Goal: Information Seeking & Learning: Learn about a topic

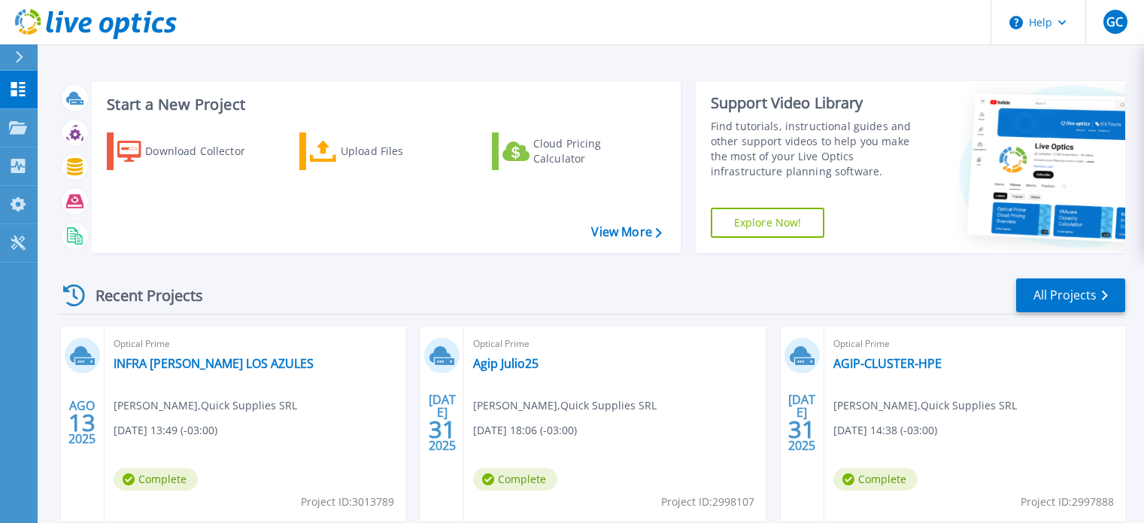
scroll to position [150, 0]
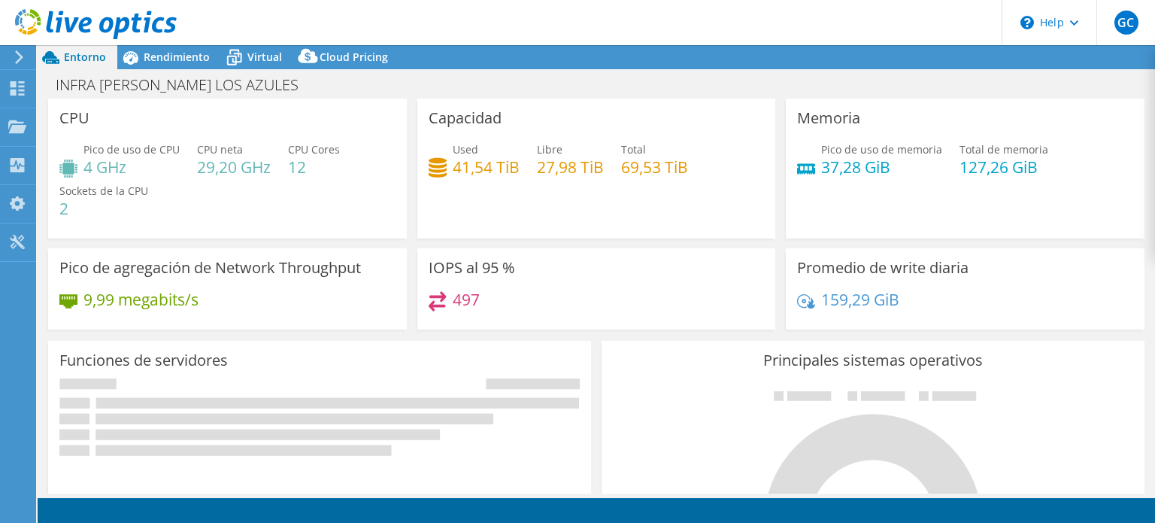
select select "USD"
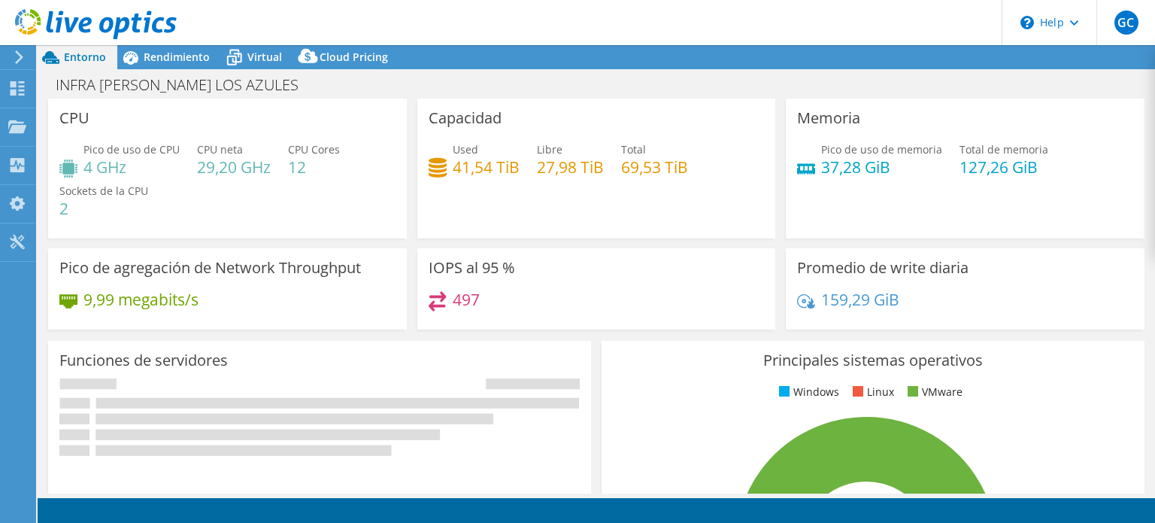
select select "USEast"
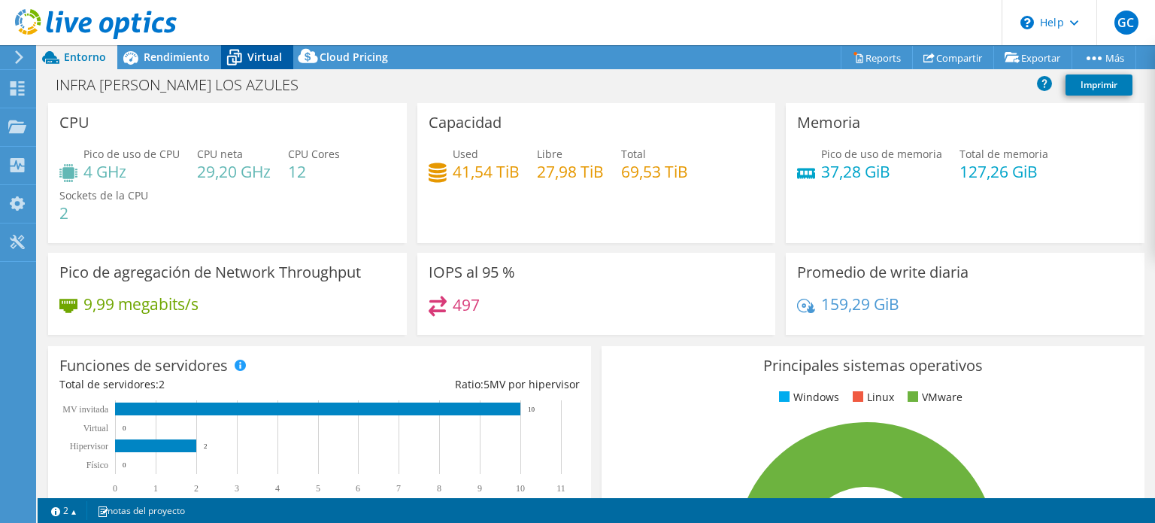
click at [260, 59] on span "Virtual" at bounding box center [264, 57] width 35 height 14
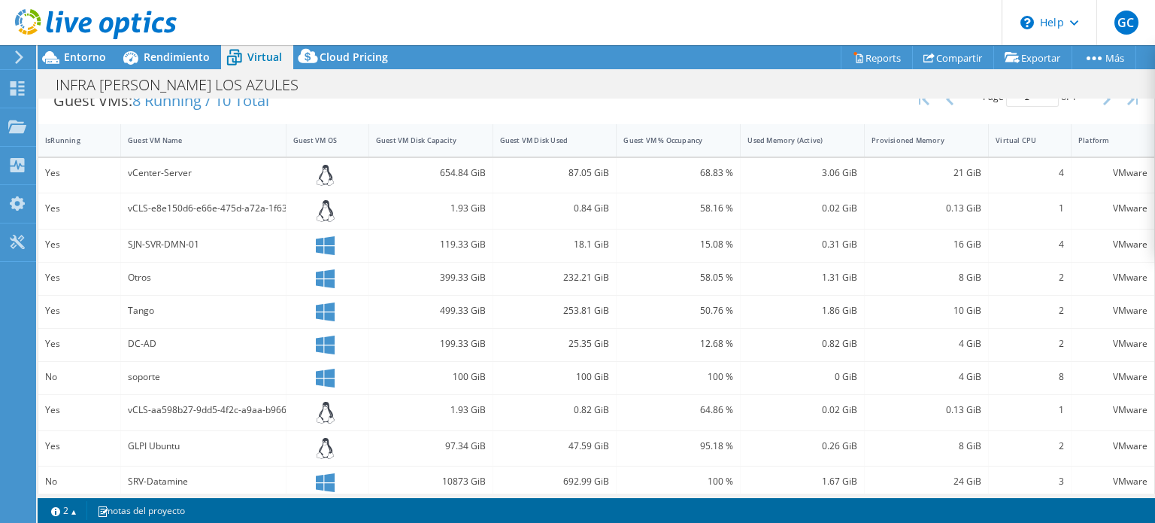
scroll to position [326, 0]
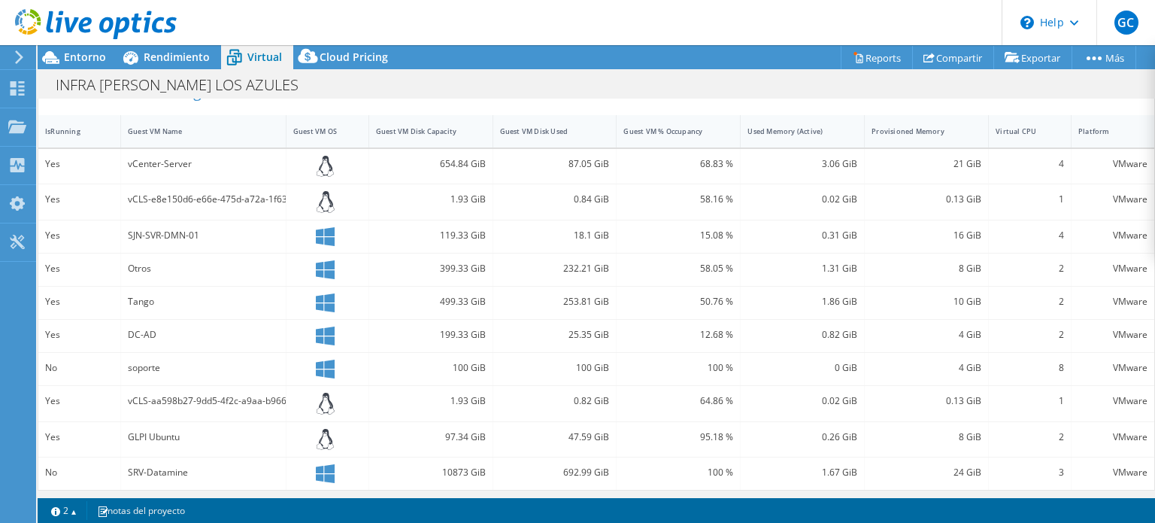
click at [328, 232] on icon at bounding box center [325, 236] width 19 height 19
click at [180, 237] on div "SJN-SVR-DMN-01" at bounding box center [203, 235] width 151 height 17
click at [48, 235] on div "Yes" at bounding box center [79, 235] width 68 height 17
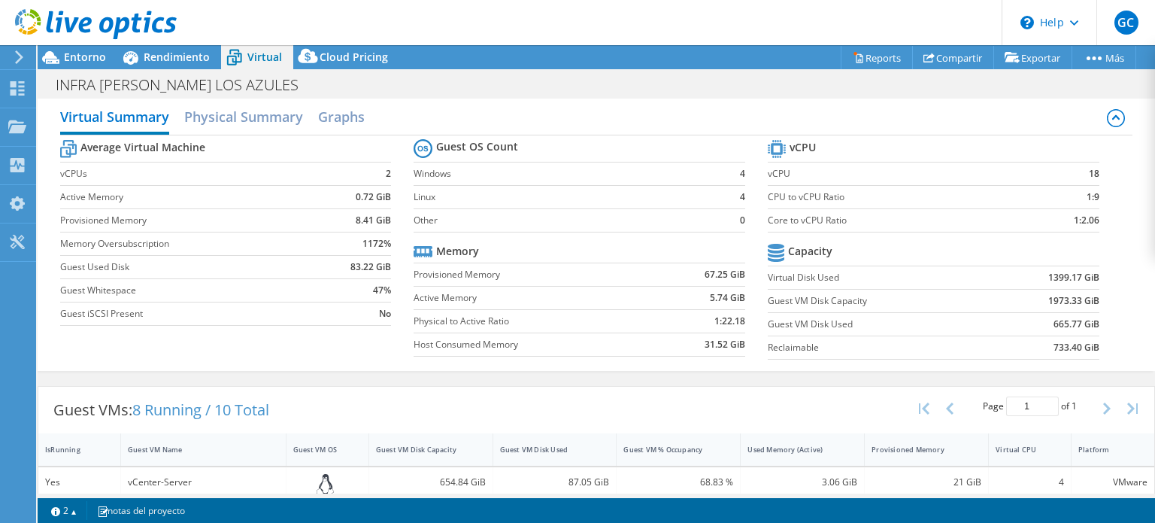
scroll to position [0, 0]
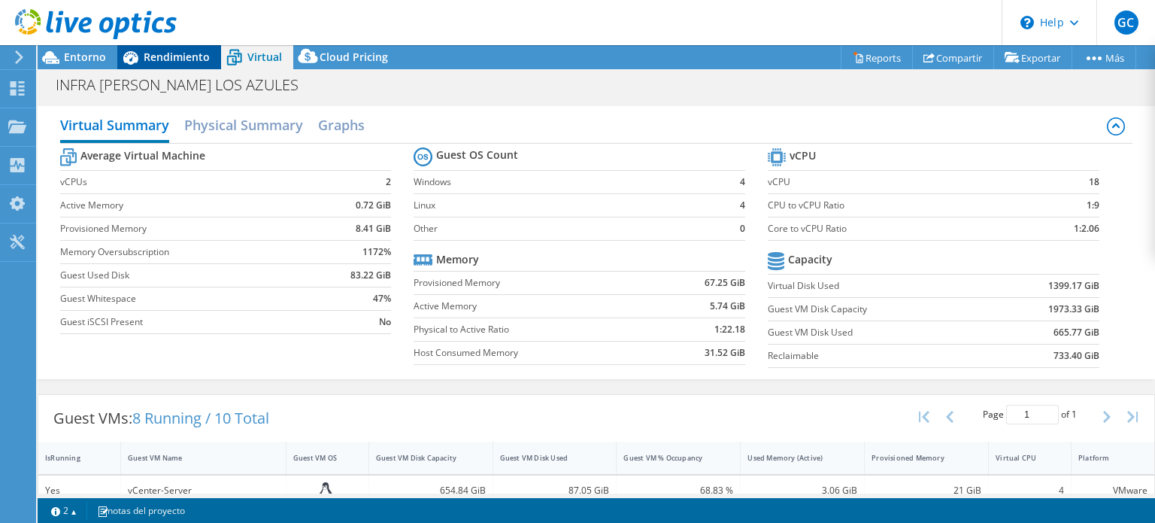
click at [181, 62] on span "Rendimiento" at bounding box center [177, 57] width 66 height 14
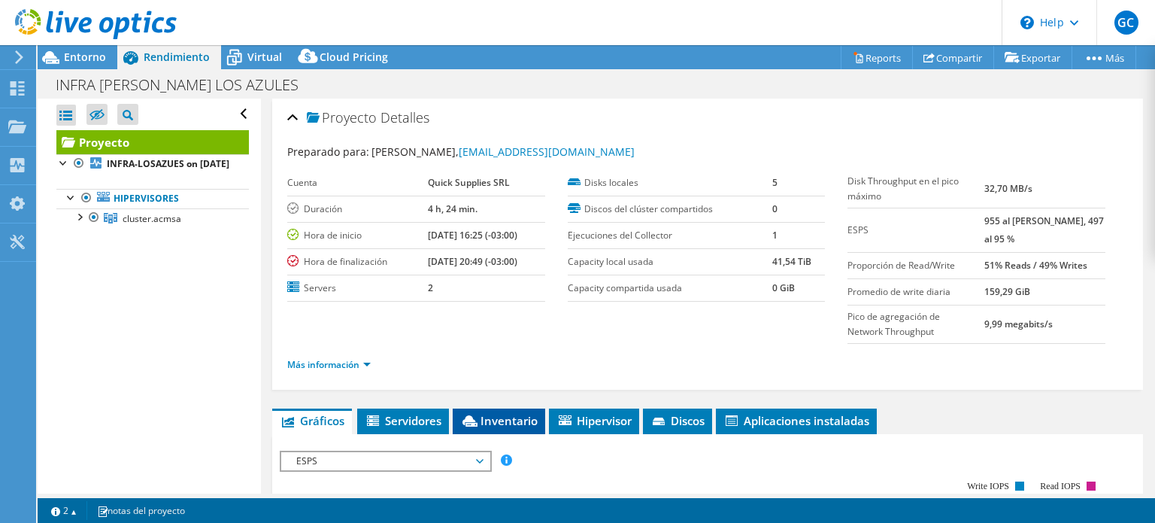
click at [514, 426] on li "Inventario" at bounding box center [499, 421] width 92 height 26
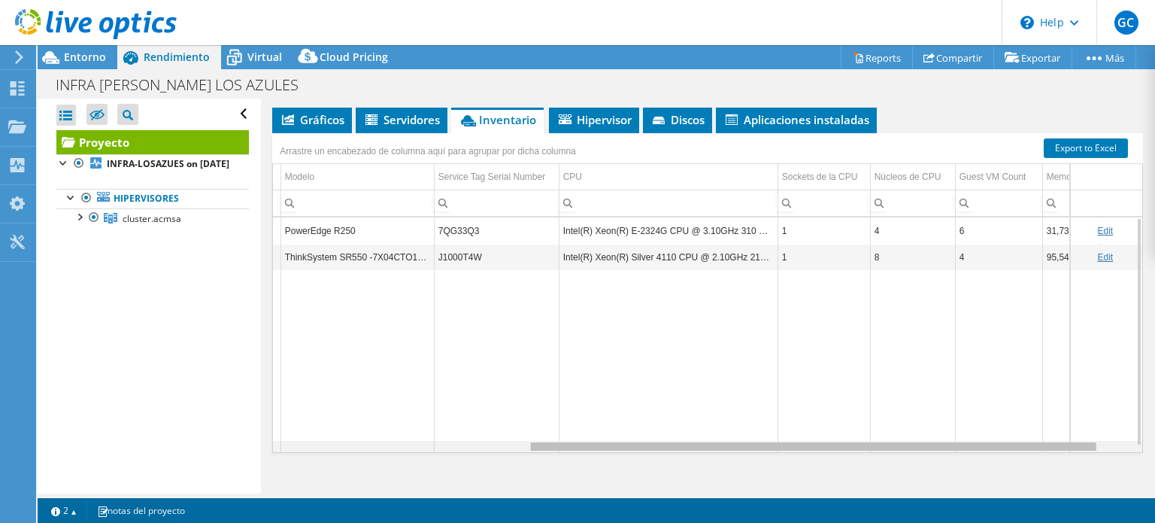
scroll to position [0, 438]
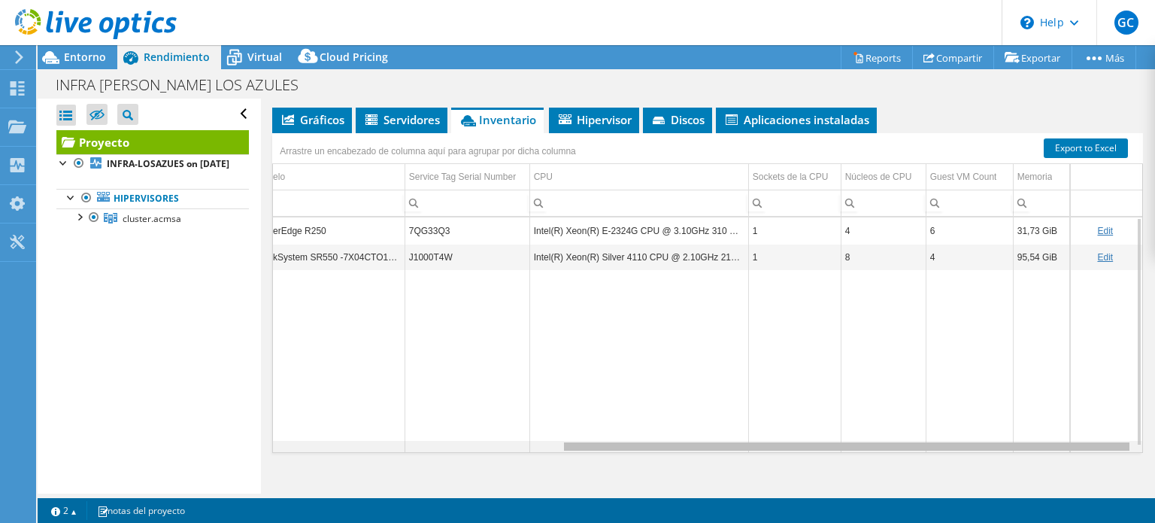
drag, startPoint x: 671, startPoint y: 444, endPoint x: 1012, endPoint y: 447, distance: 341.4
click at [1012, 447] on body "GC Usuario final [PERSON_NAME] [EMAIL_ADDRESS][DOMAIN_NAME] Quick Supplies SRL …" at bounding box center [577, 261] width 1155 height 523
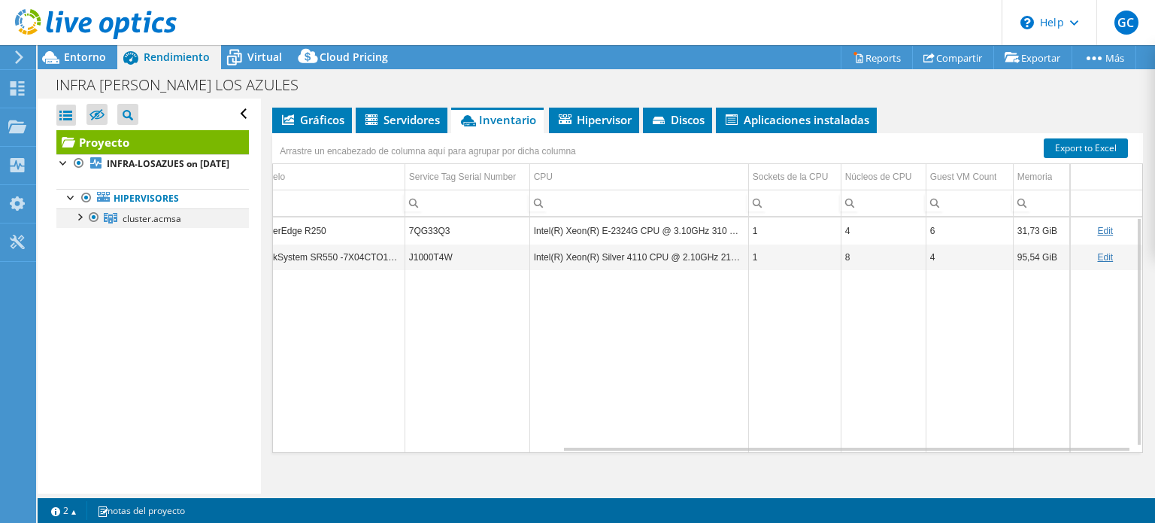
click at [81, 223] on div at bounding box center [78, 215] width 15 height 15
click at [91, 243] on div at bounding box center [86, 235] width 15 height 15
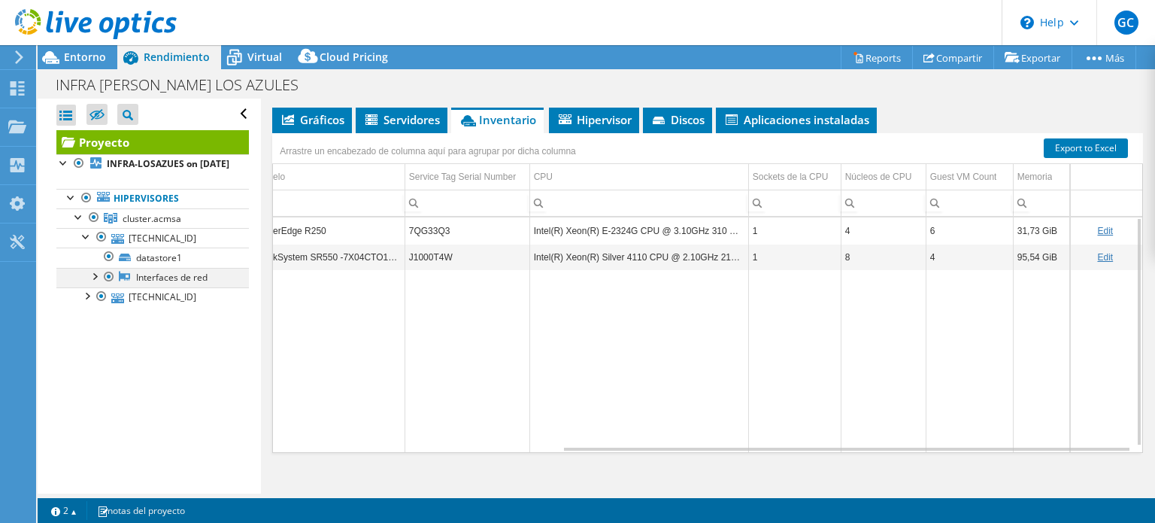
click at [99, 283] on div at bounding box center [93, 275] width 15 height 15
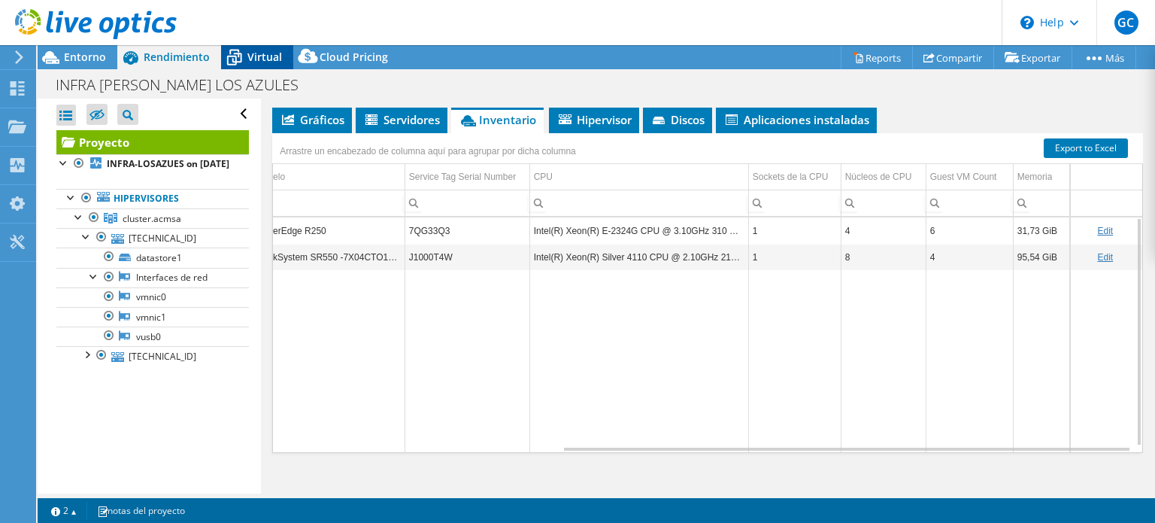
click at [256, 62] on span "Virtual" at bounding box center [264, 57] width 35 height 14
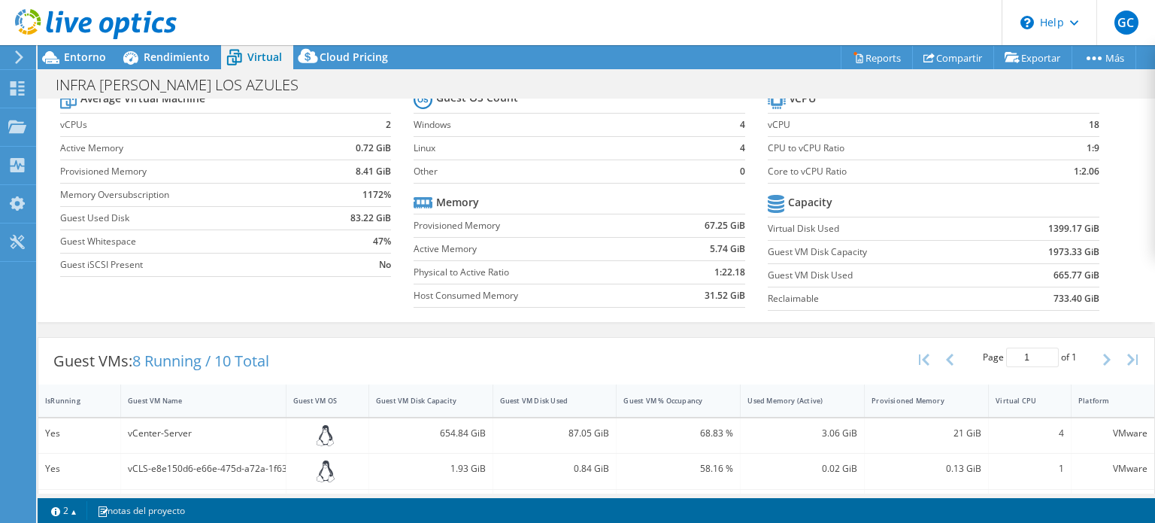
scroll to position [36, 0]
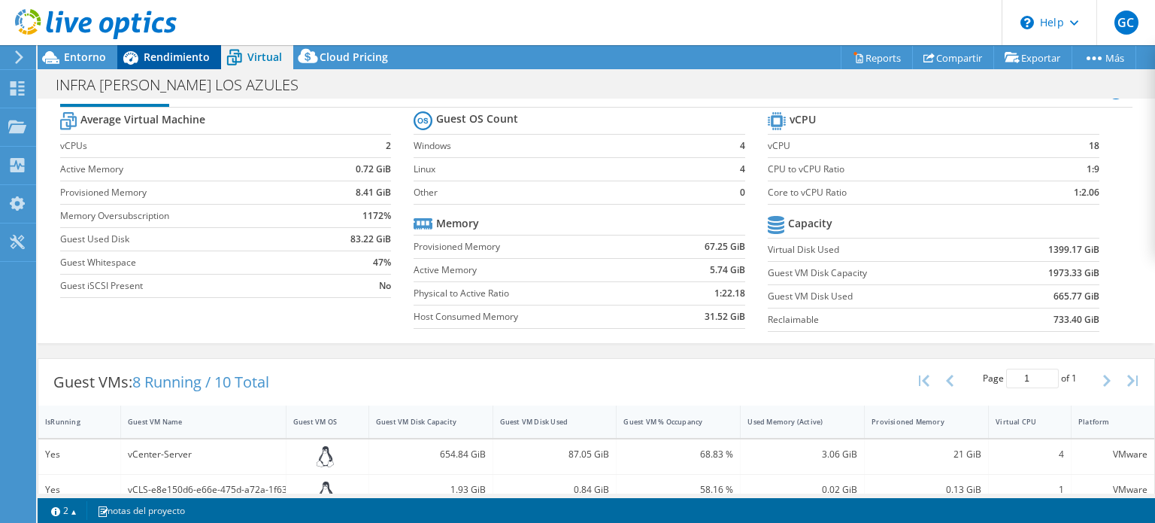
click at [180, 57] on span "Rendimiento" at bounding box center [177, 57] width 66 height 14
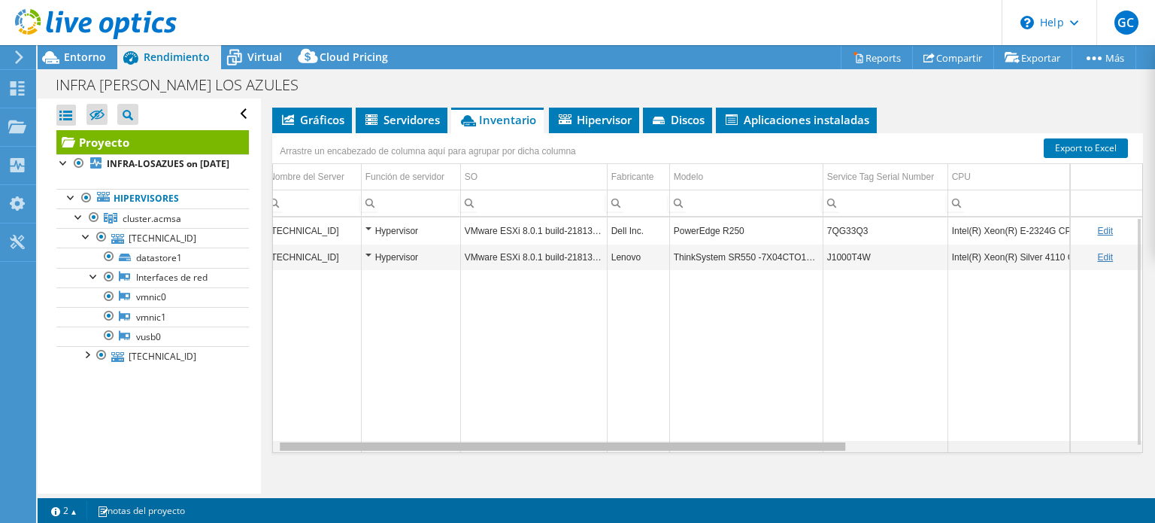
scroll to position [0, 0]
drag, startPoint x: 682, startPoint y: 444, endPoint x: 362, endPoint y: 441, distance: 319.6
click at [362, 441] on body "GC Usuario final [PERSON_NAME] [EMAIL_ADDRESS][DOMAIN_NAME] Quick Supplies SRL …" at bounding box center [577, 261] width 1155 height 523
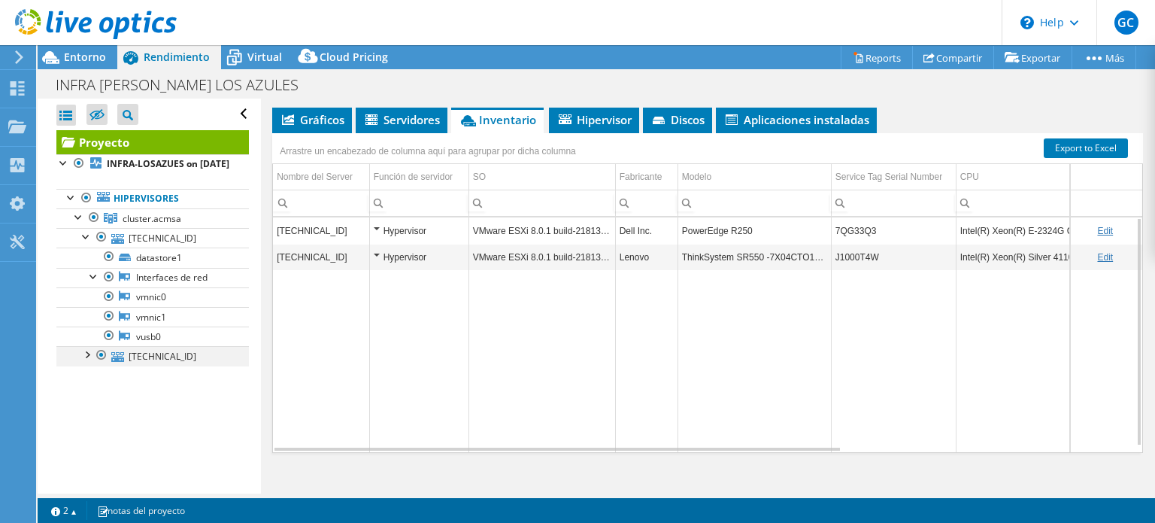
click at [86, 361] on div at bounding box center [86, 353] width 15 height 15
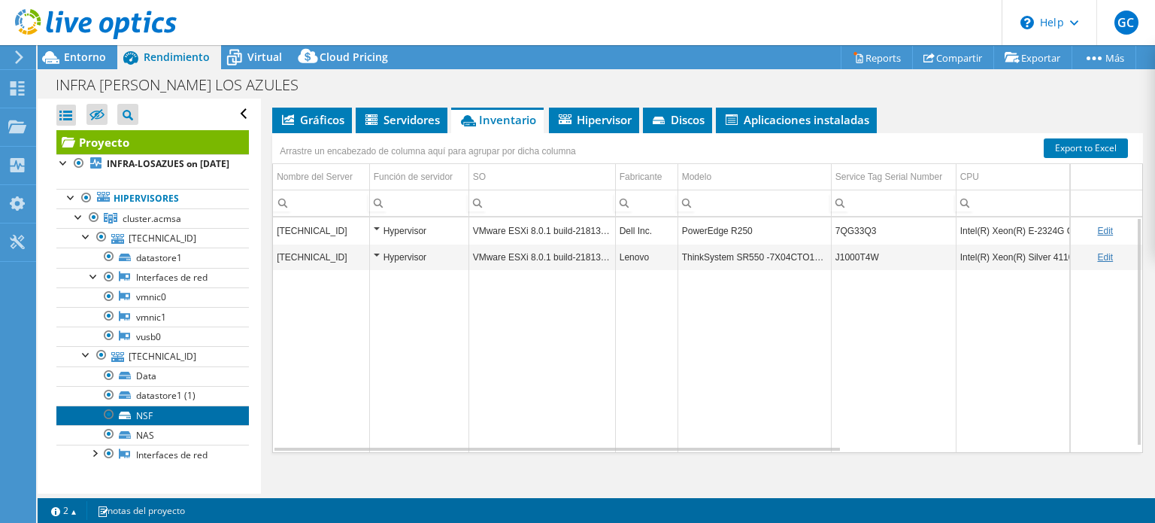
click at [153, 425] on link "NSF" at bounding box center [152, 415] width 192 height 20
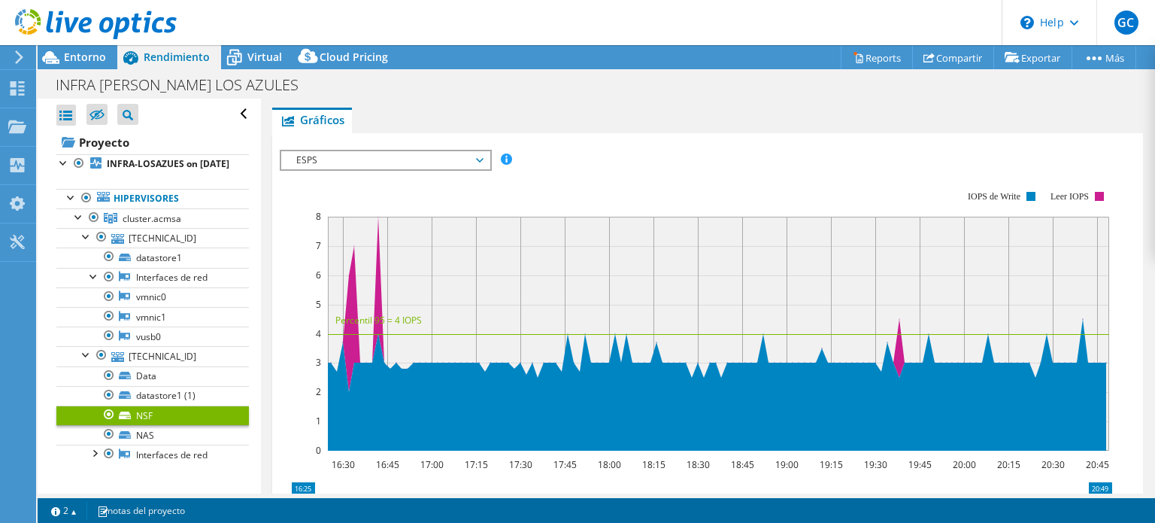
scroll to position [247, 0]
click at [262, 55] on span "Virtual" at bounding box center [264, 57] width 35 height 14
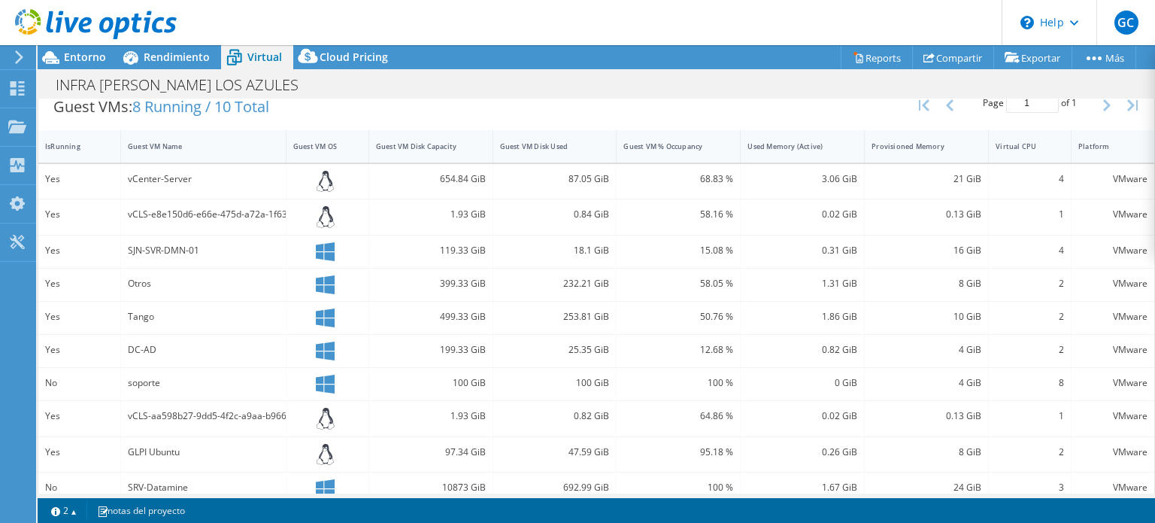
scroll to position [326, 0]
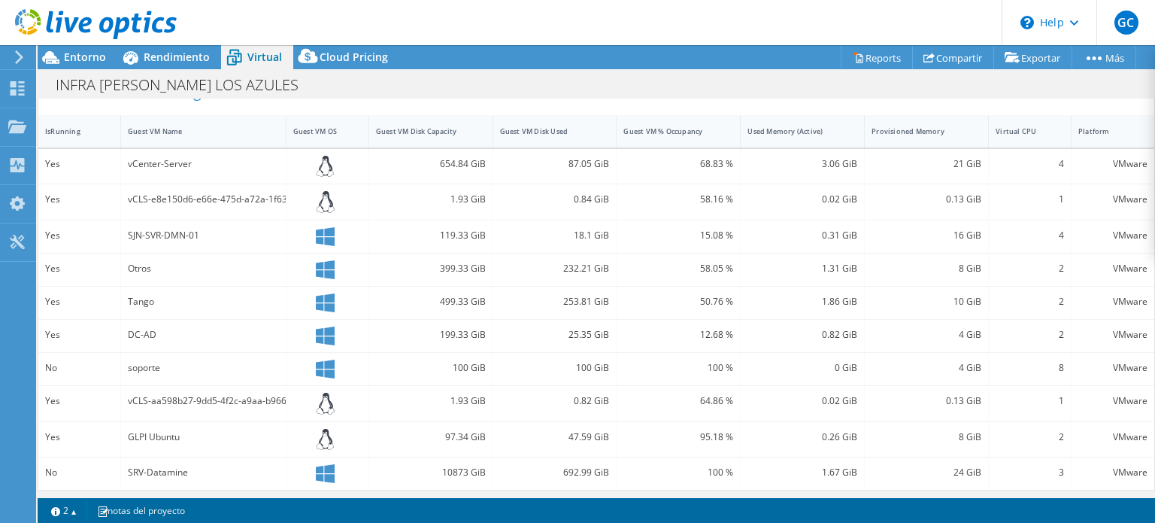
click at [12, 57] on div at bounding box center [16, 57] width 17 height 14
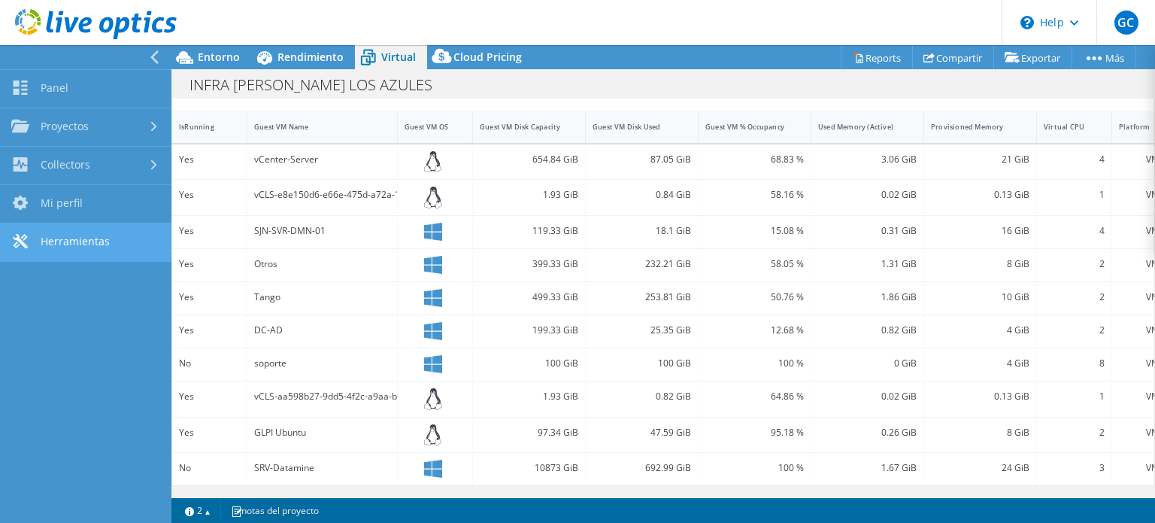
click at [98, 238] on link "Herramientas" at bounding box center [85, 242] width 171 height 38
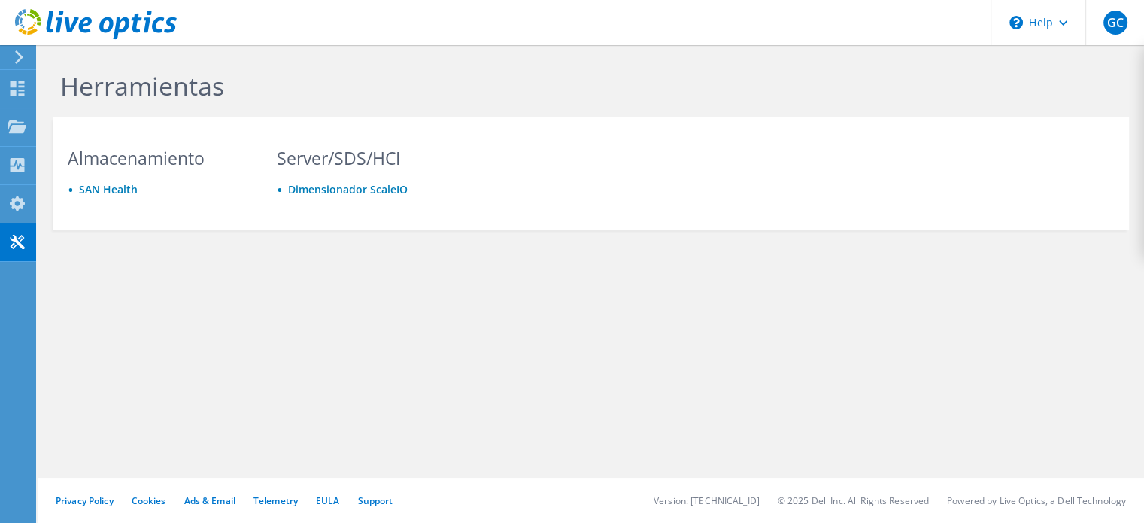
click at [18, 53] on use at bounding box center [19, 57] width 8 height 14
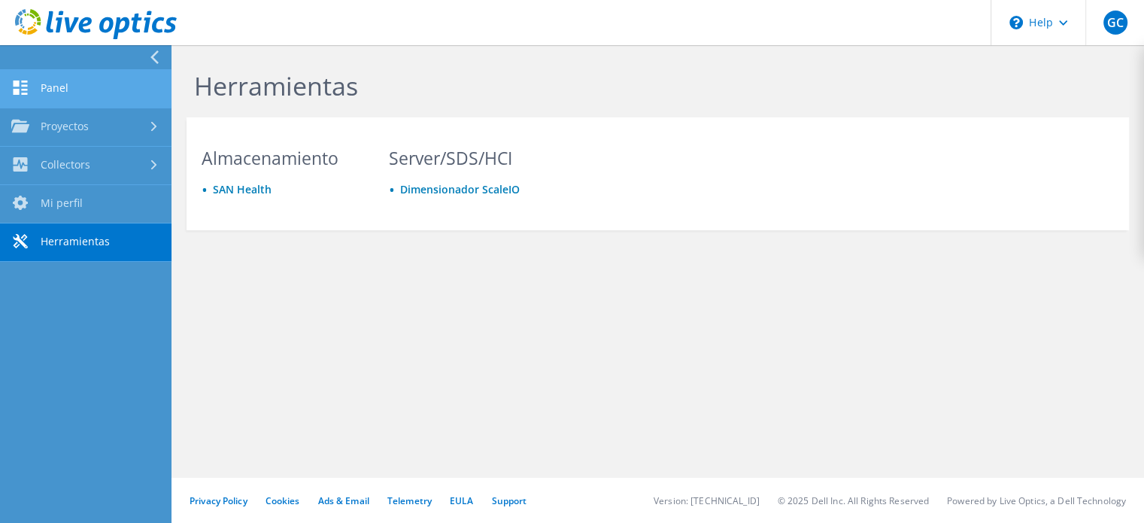
click at [87, 86] on link "Panel" at bounding box center [85, 89] width 171 height 38
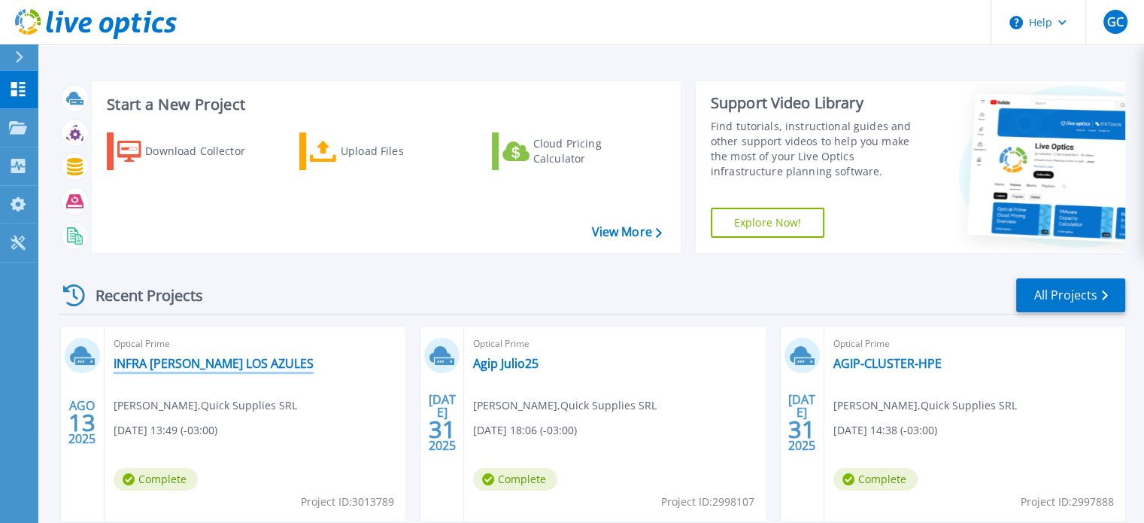
click at [236, 365] on link "INFRA MCEWEN LOS AZULES" at bounding box center [214, 363] width 200 height 15
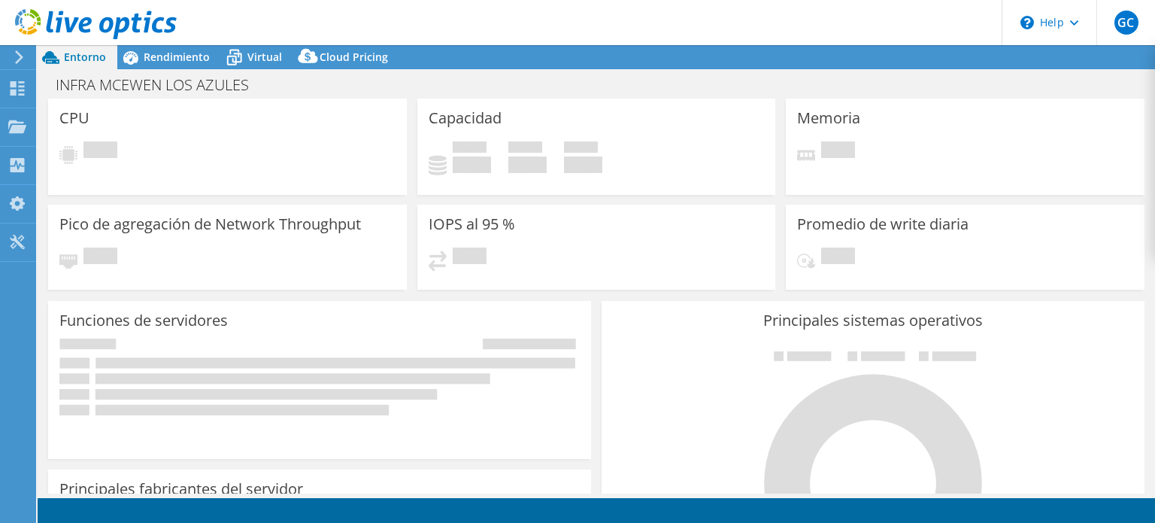
select select "USEast"
select select "USD"
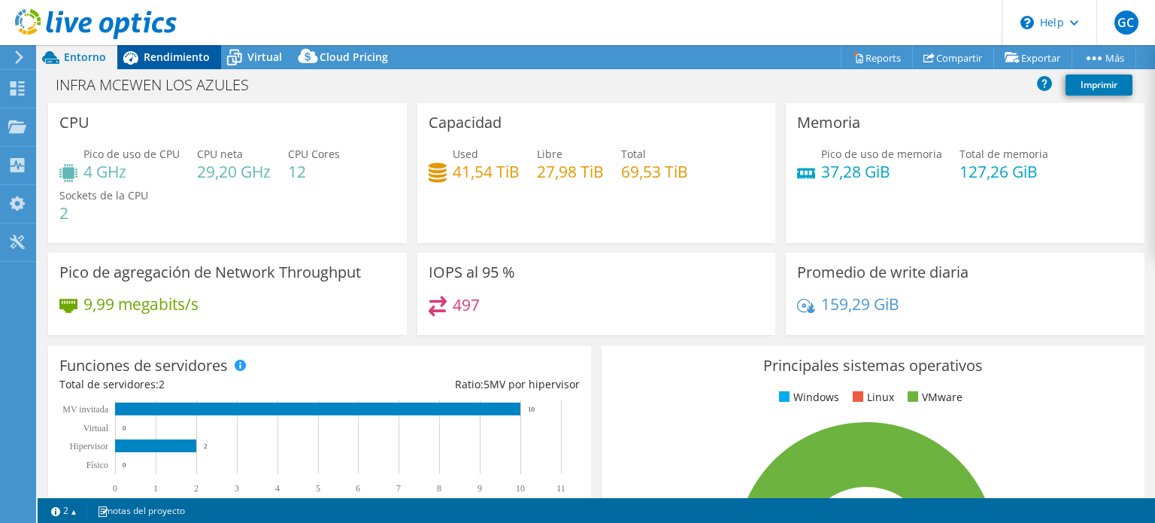
click at [169, 52] on span "Rendimiento" at bounding box center [177, 57] width 66 height 14
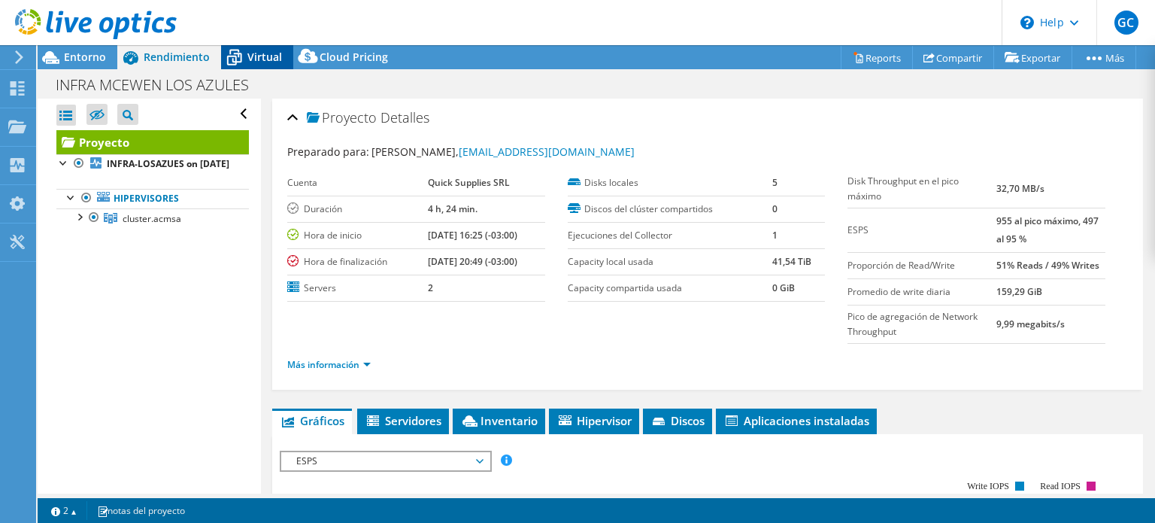
click at [261, 53] on span "Virtual" at bounding box center [264, 57] width 35 height 14
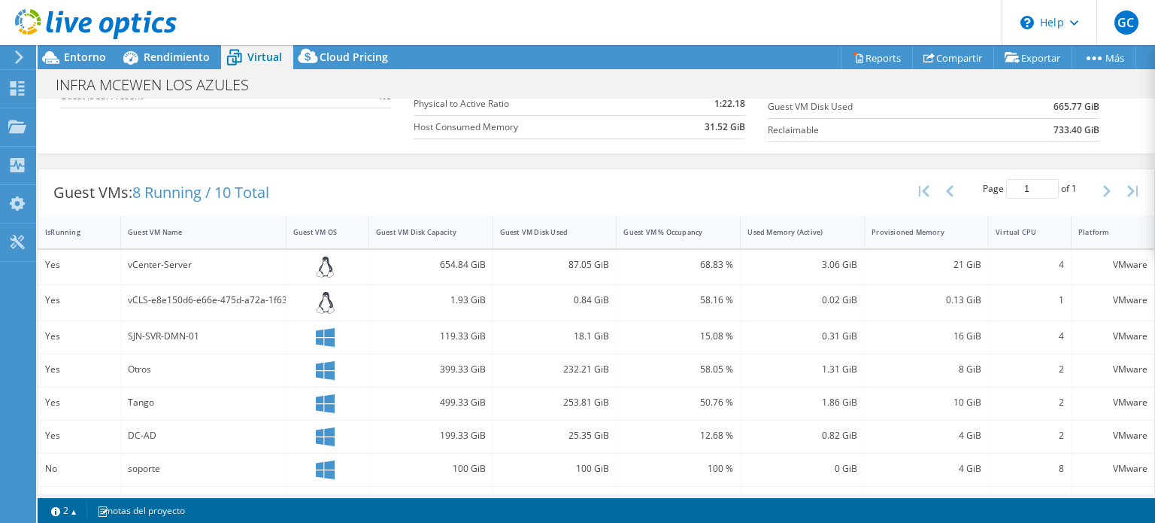
scroll to position [301, 0]
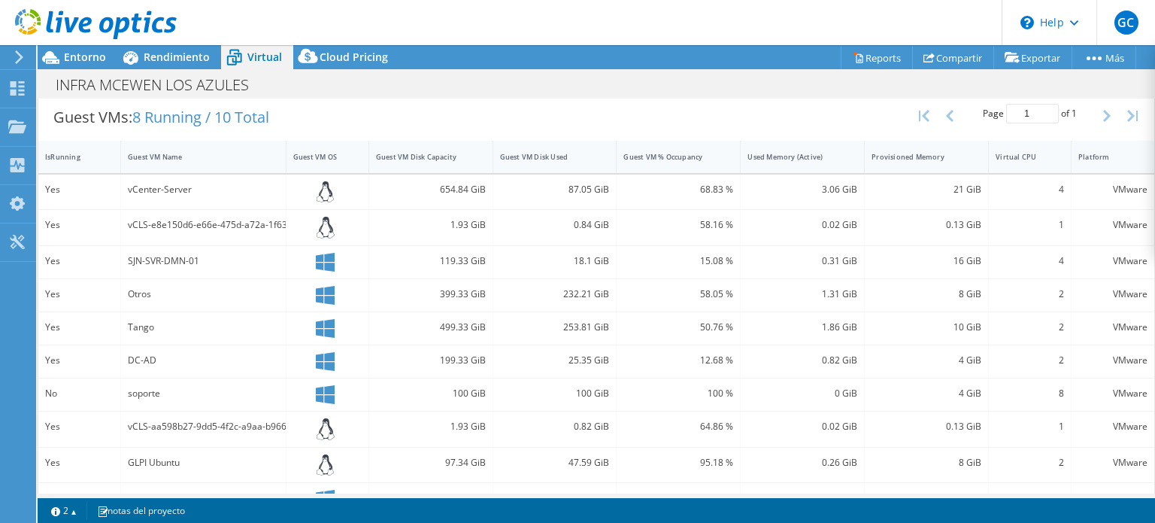
click at [328, 188] on icon at bounding box center [326, 192] width 18 height 22
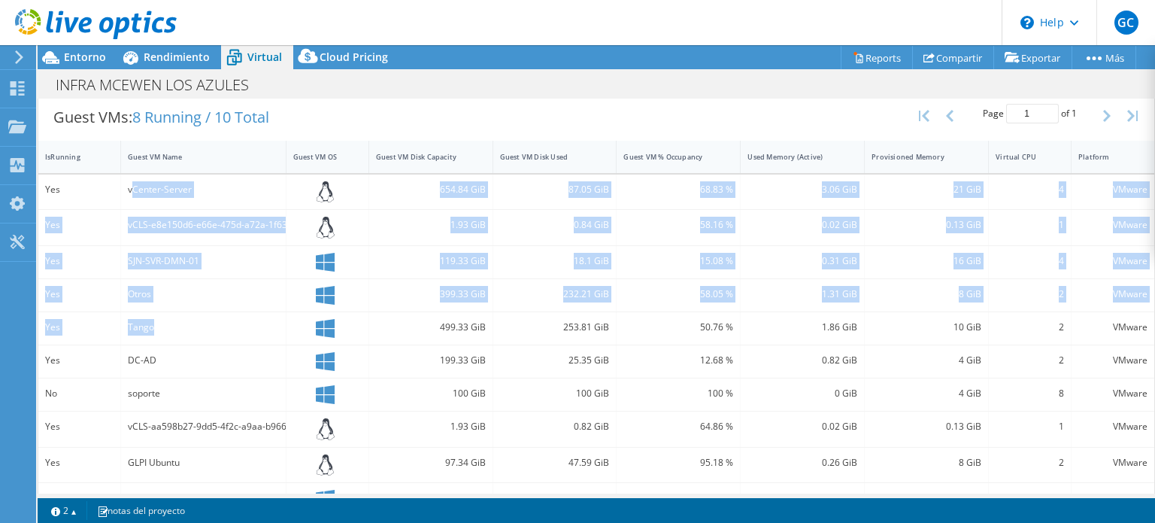
drag, startPoint x: 131, startPoint y: 186, endPoint x: 277, endPoint y: 319, distance: 197.4
click at [277, 319] on div "Yes vCenter-Server 654.84 GiB 87.05 GiB 68.83 % 3.06 GiB 21 GiB 4 VMware Yes vC…" at bounding box center [596, 344] width 1116 height 341
click at [347, 271] on div at bounding box center [327, 262] width 83 height 32
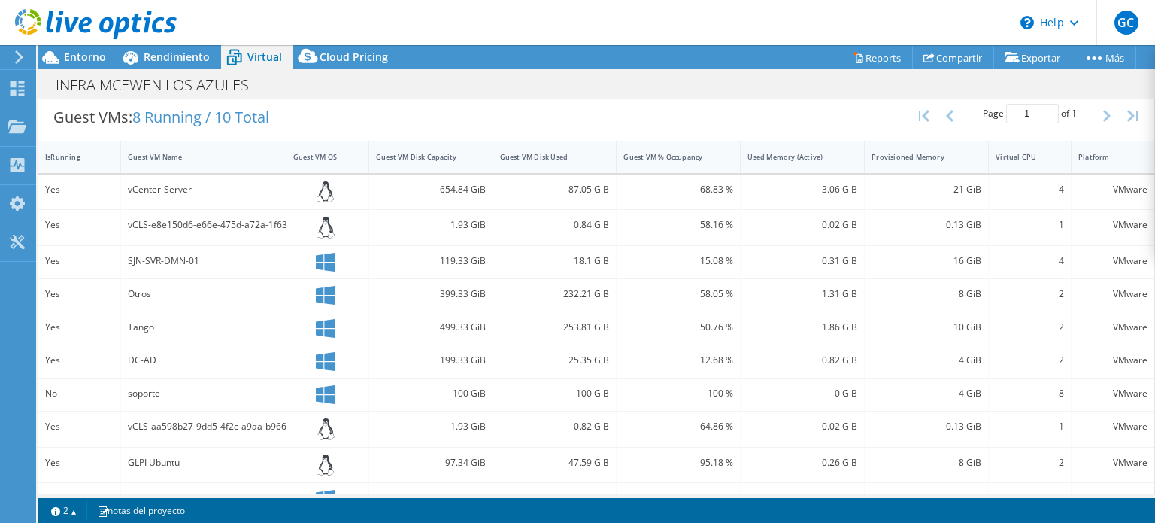
click at [198, 255] on div "SJN-SVR-DMN-01" at bounding box center [203, 261] width 151 height 17
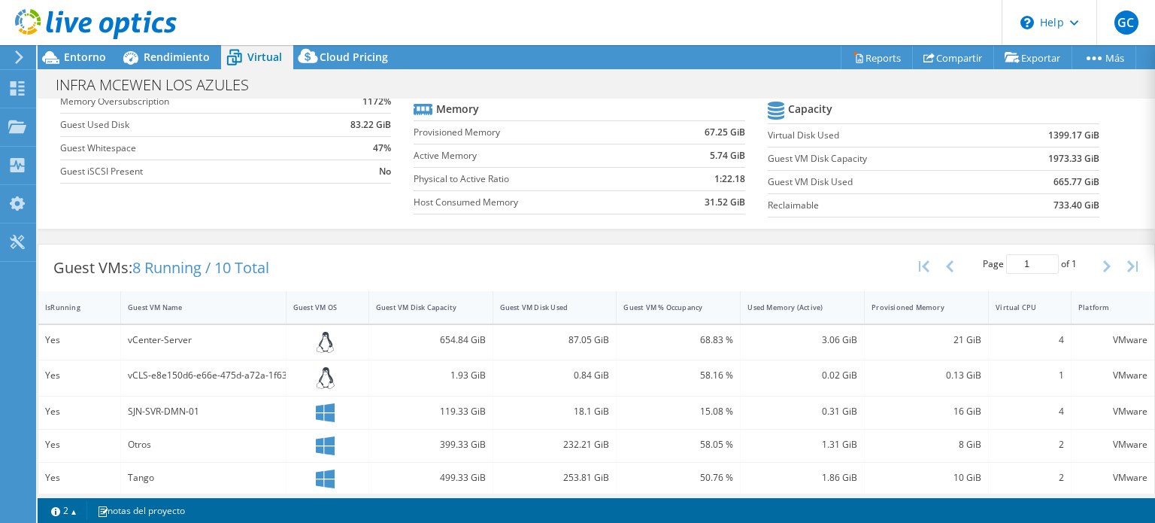
scroll to position [326, 0]
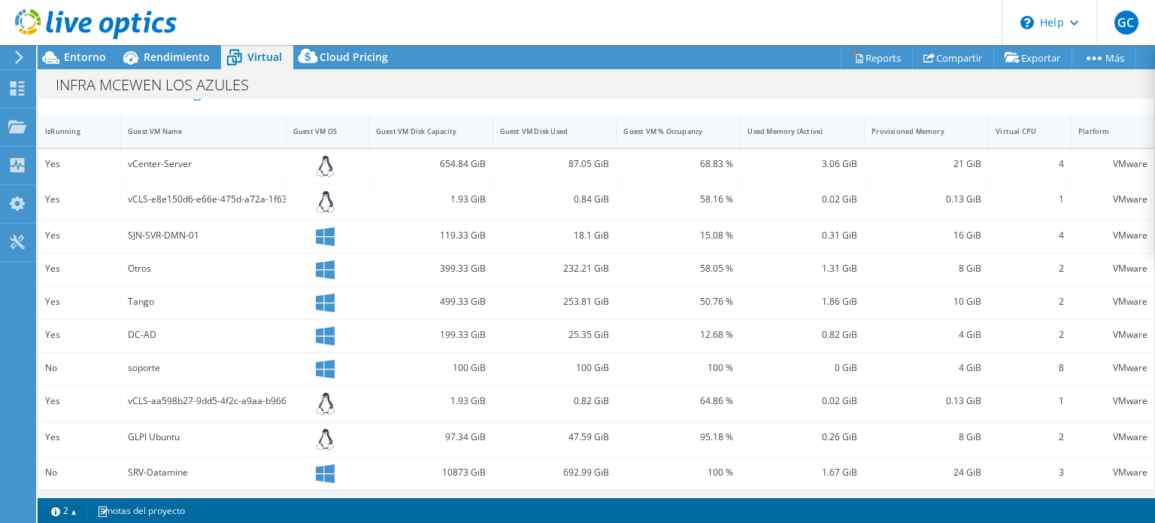
click at [320, 333] on icon at bounding box center [325, 335] width 19 height 19
click at [323, 297] on icon at bounding box center [325, 302] width 19 height 19
click at [319, 264] on icon at bounding box center [325, 269] width 19 height 19
click at [319, 233] on icon at bounding box center [325, 236] width 19 height 19
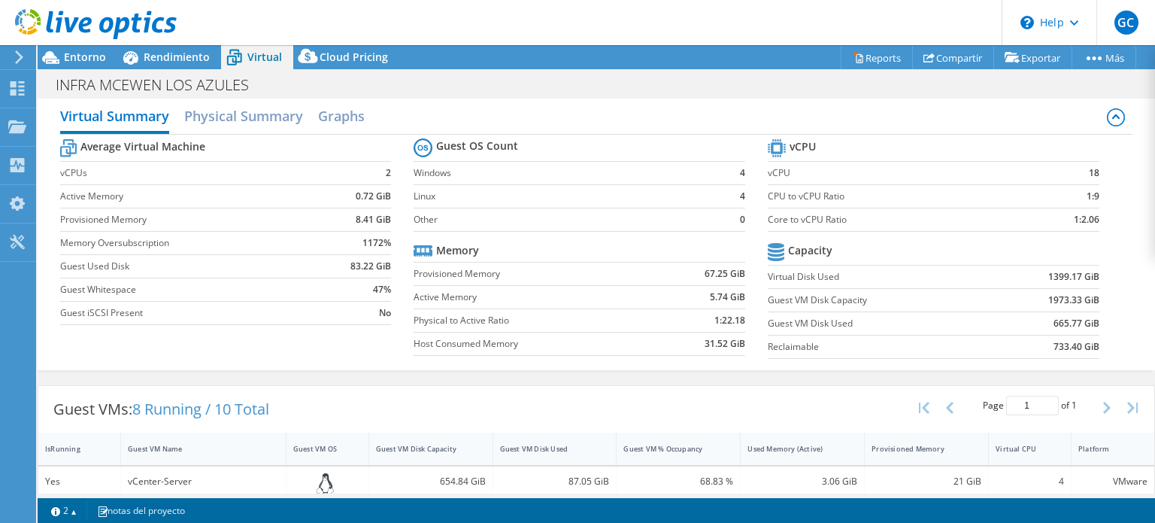
scroll to position [0, 0]
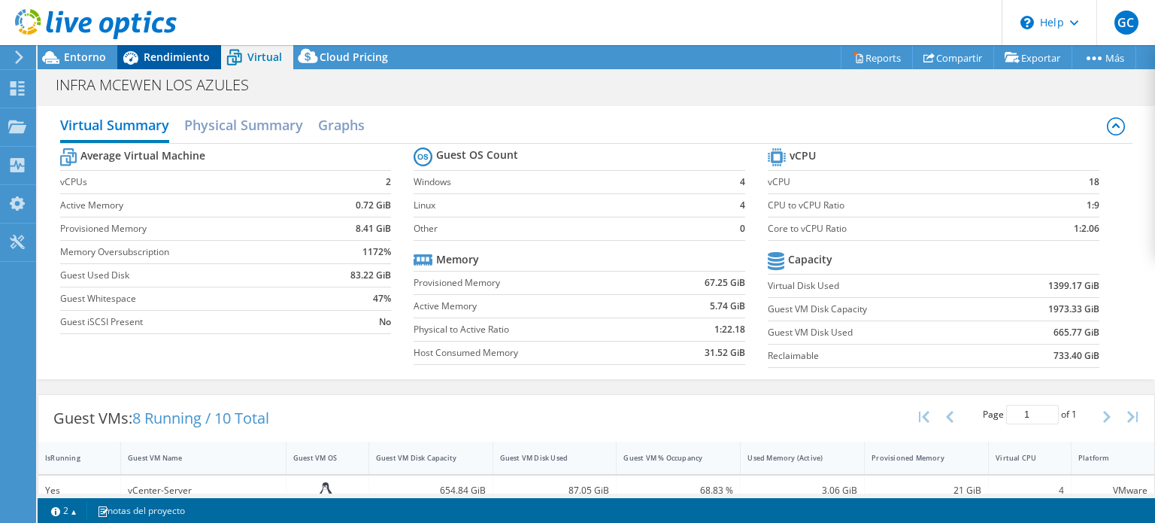
click at [183, 59] on span "Rendimiento" at bounding box center [177, 57] width 66 height 14
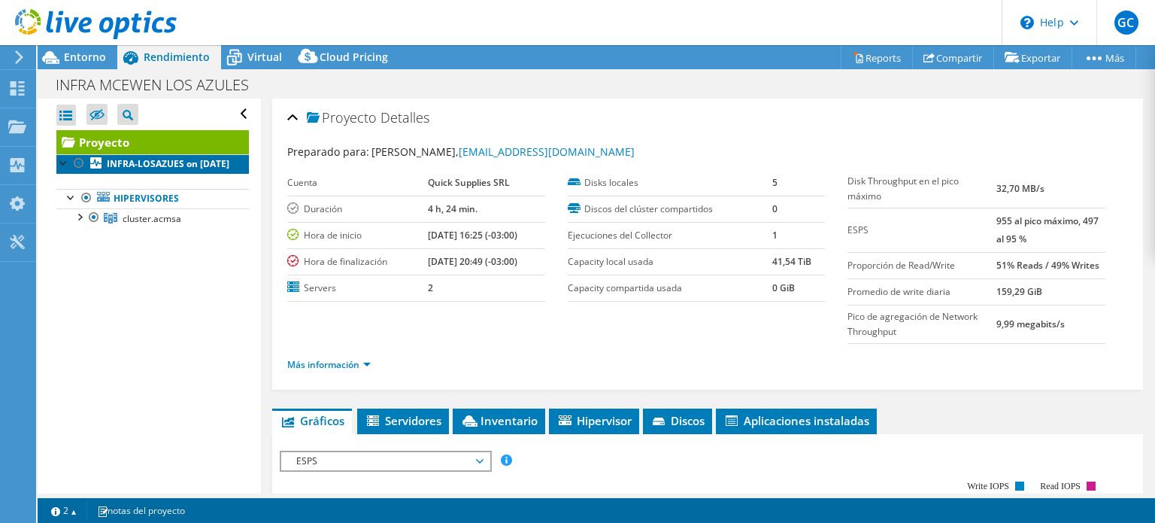
click at [192, 174] on link "INFRA-LOSAZUES on [DATE]" at bounding box center [152, 164] width 192 height 20
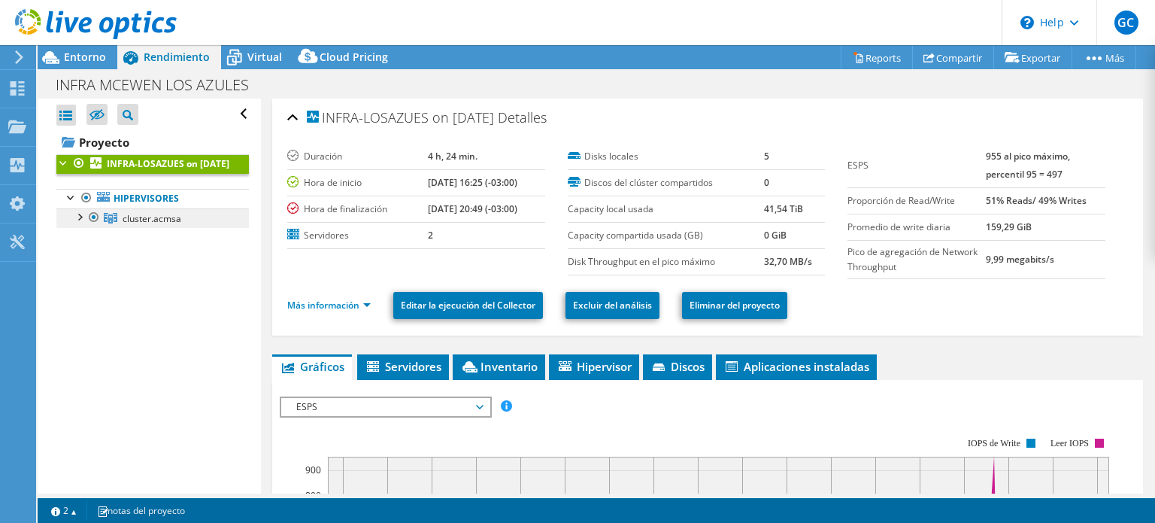
click at [210, 228] on link "cluster.acmsa" at bounding box center [152, 218] width 192 height 20
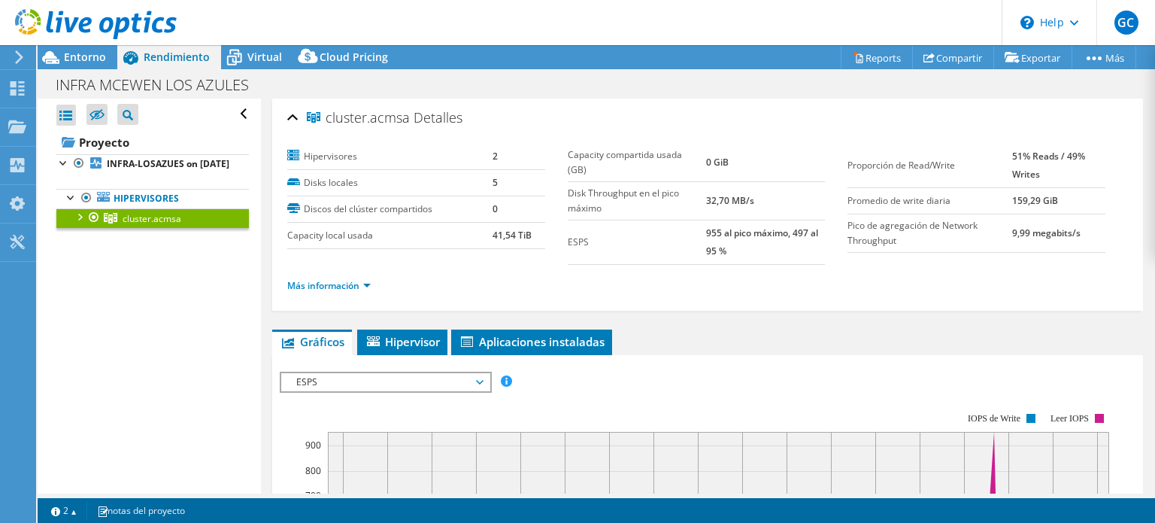
click at [75, 223] on div at bounding box center [78, 215] width 15 height 15
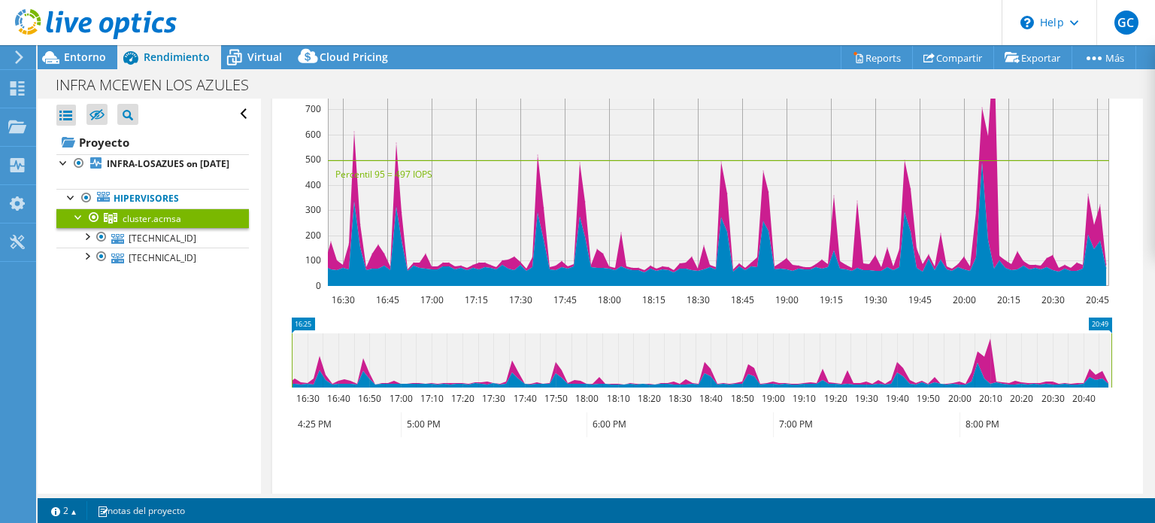
scroll to position [503, 0]
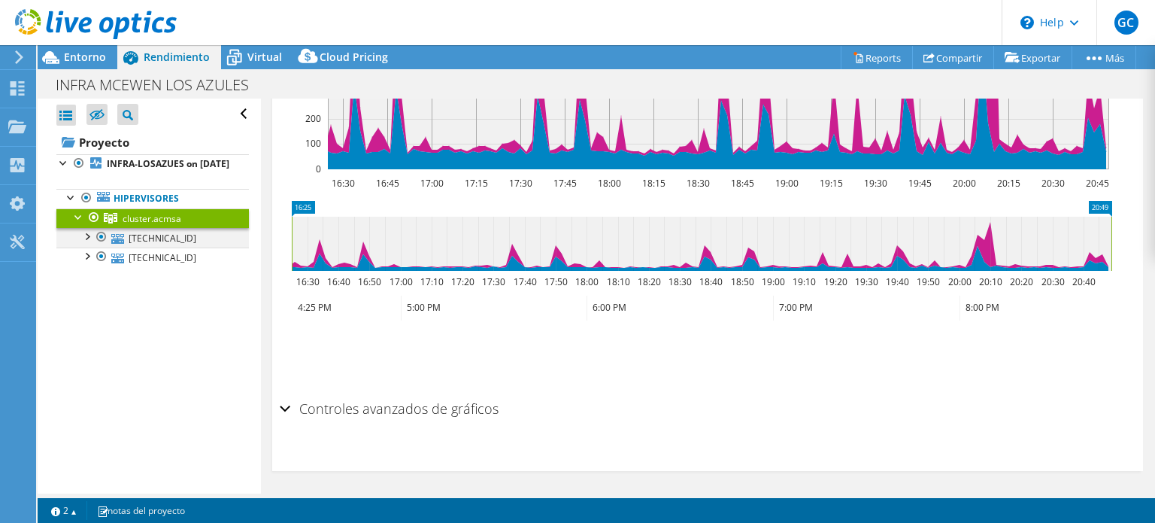
click at [86, 243] on div at bounding box center [86, 235] width 15 height 15
click at [86, 302] on div at bounding box center [86, 294] width 15 height 15
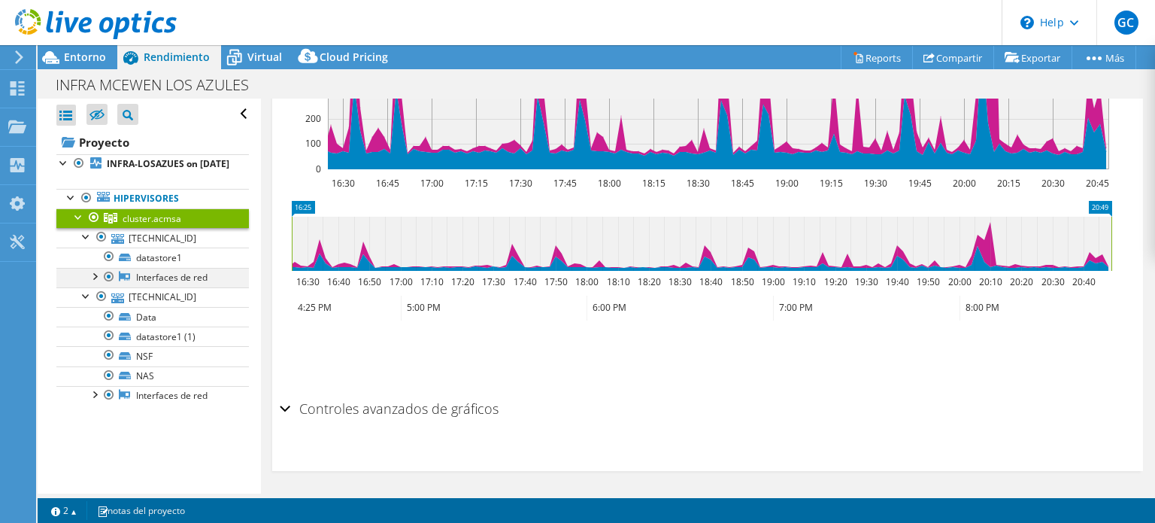
click at [99, 283] on div at bounding box center [93, 275] width 15 height 15
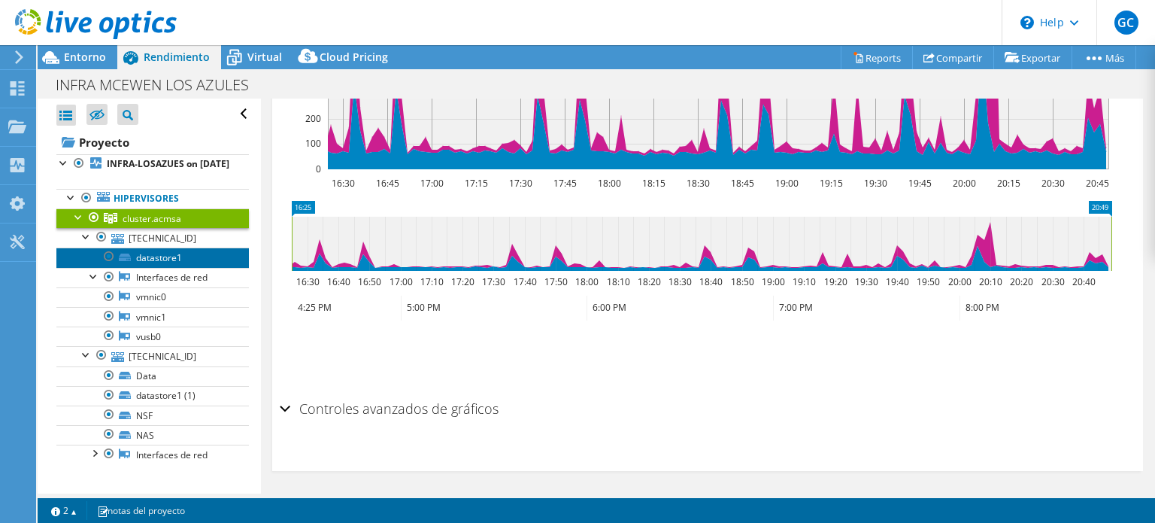
click at [159, 267] on link "datastore1" at bounding box center [152, 257] width 192 height 20
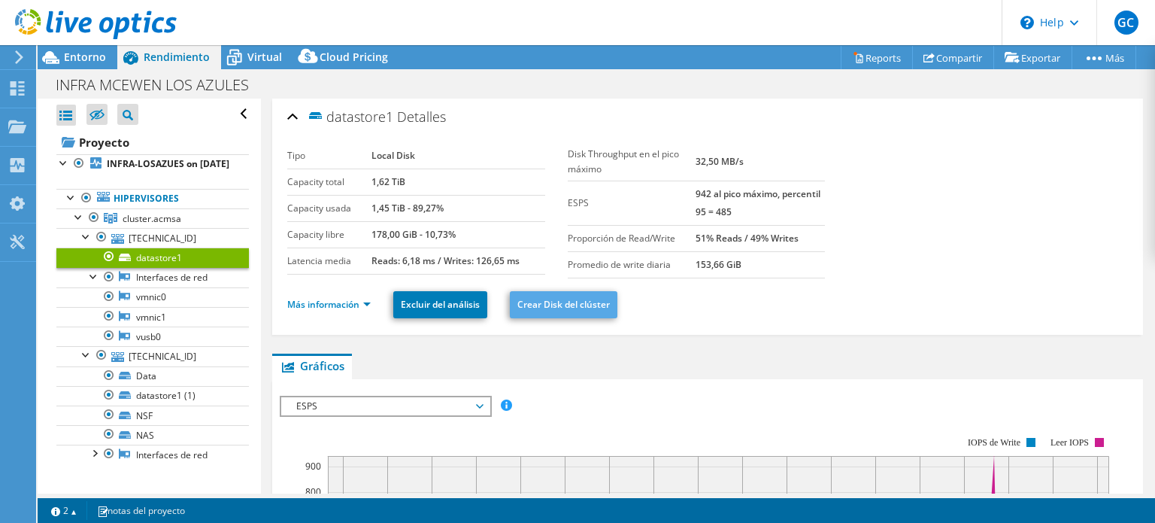
scroll to position [0, 0]
click at [349, 303] on link "Más información" at bounding box center [328, 304] width 83 height 13
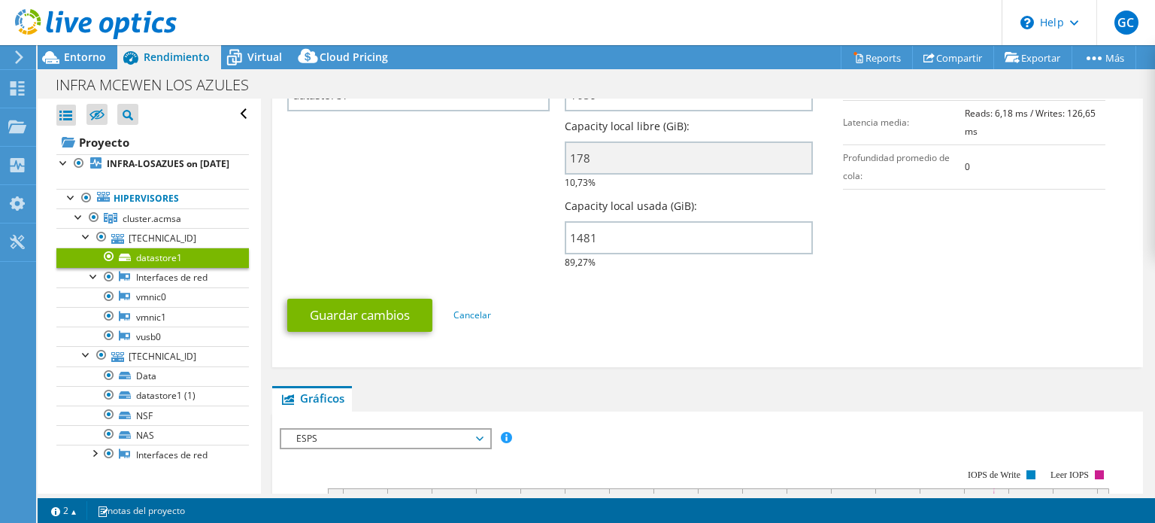
scroll to position [451, 0]
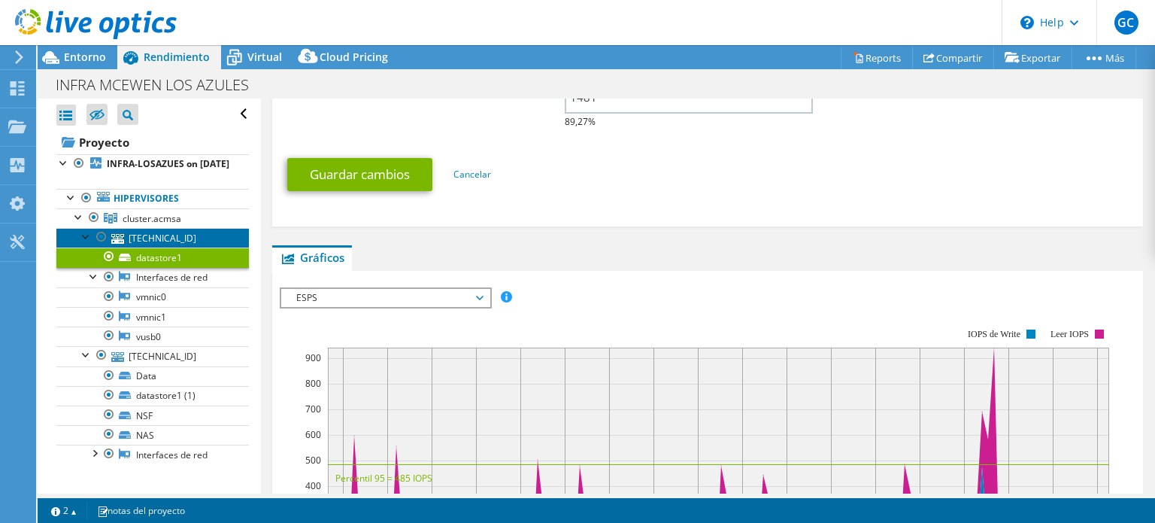
click at [148, 247] on link "[TECHNICAL_ID]" at bounding box center [152, 238] width 192 height 20
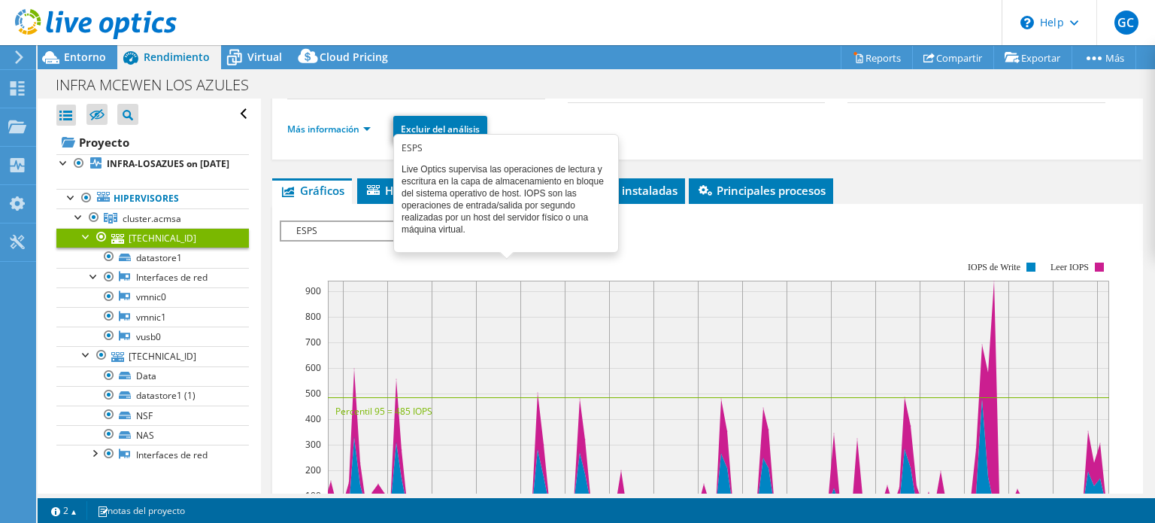
scroll to position [0, 0]
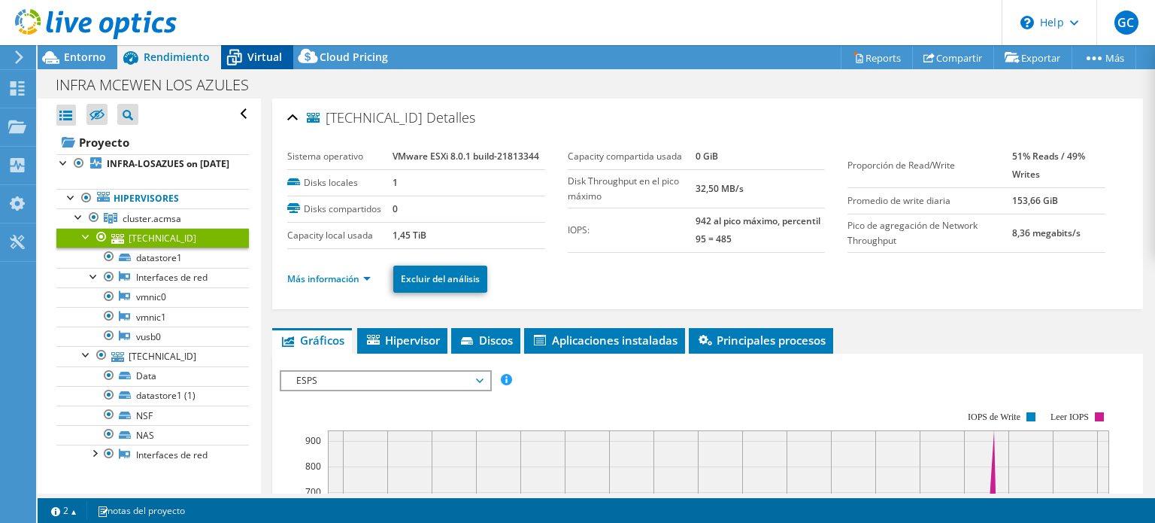
click at [262, 54] on span "Virtual" at bounding box center [264, 57] width 35 height 14
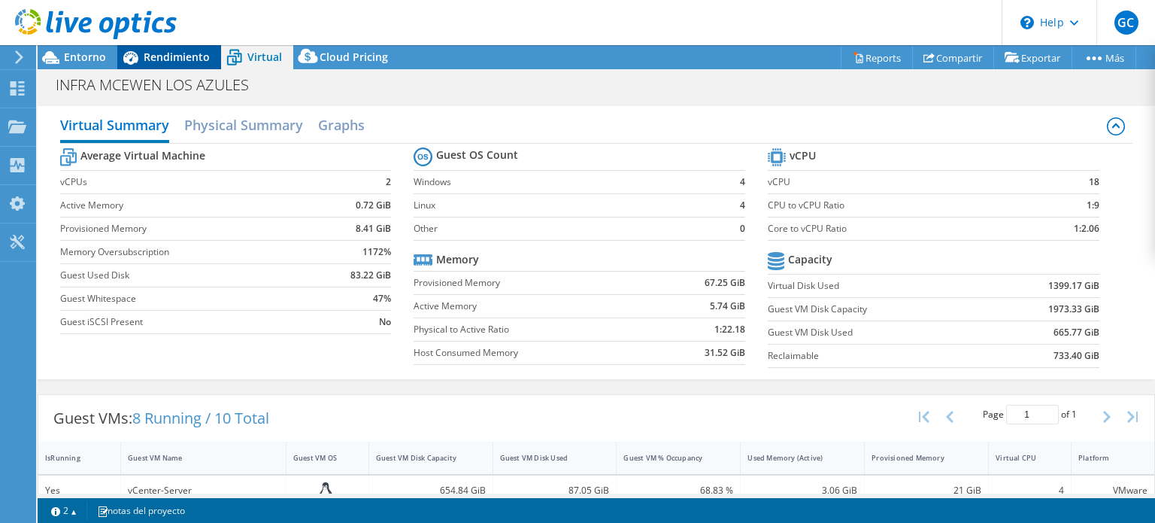
click at [177, 50] on span "Rendimiento" at bounding box center [177, 57] width 66 height 14
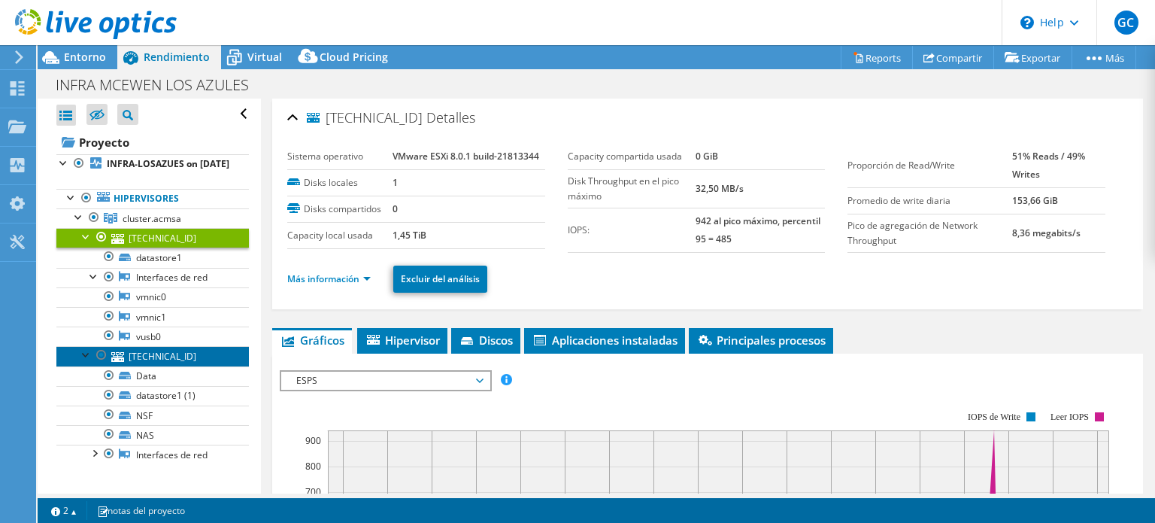
click at [180, 365] on link "[TECHNICAL_ID]" at bounding box center [152, 356] width 192 height 20
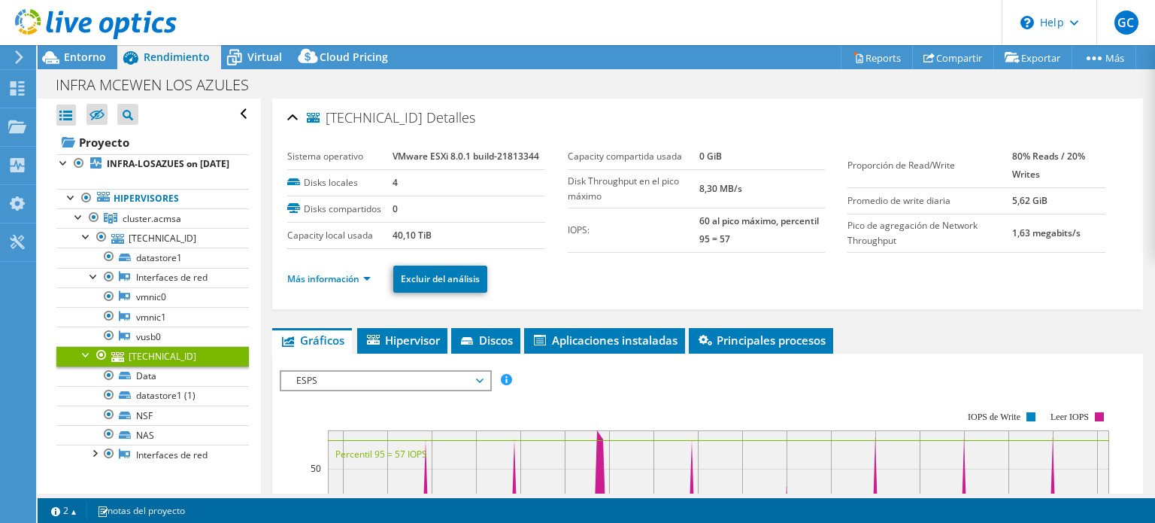
click at [260, 44] on header "GC Usuario final [PERSON_NAME] [EMAIL_ADDRESS][DOMAIN_NAME] Quick Supplies SRL …" at bounding box center [577, 22] width 1155 height 45
click at [259, 57] on span "Virtual" at bounding box center [264, 57] width 35 height 14
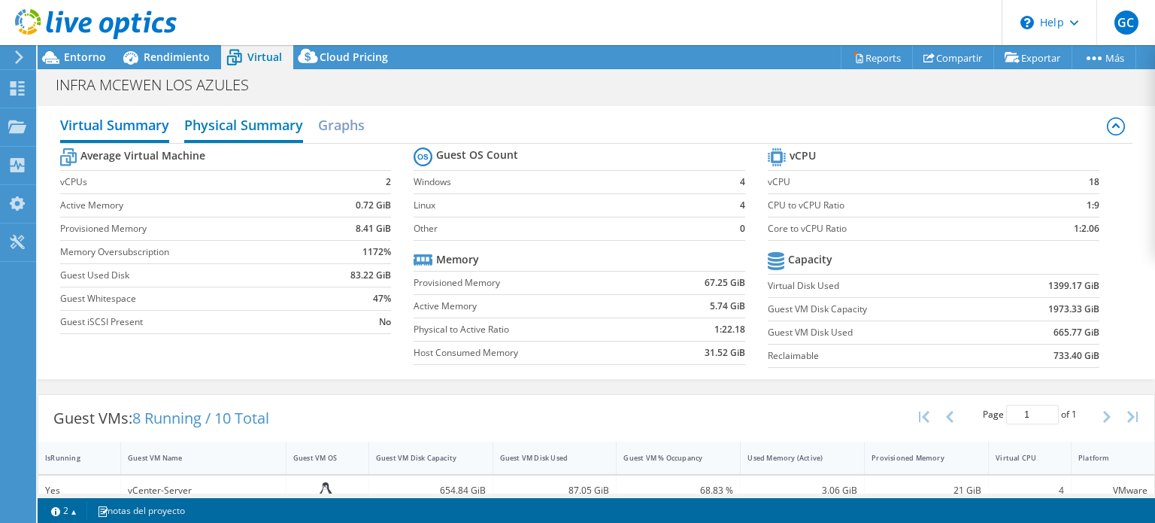
click at [247, 127] on h2 "Physical Summary" at bounding box center [243, 126] width 119 height 33
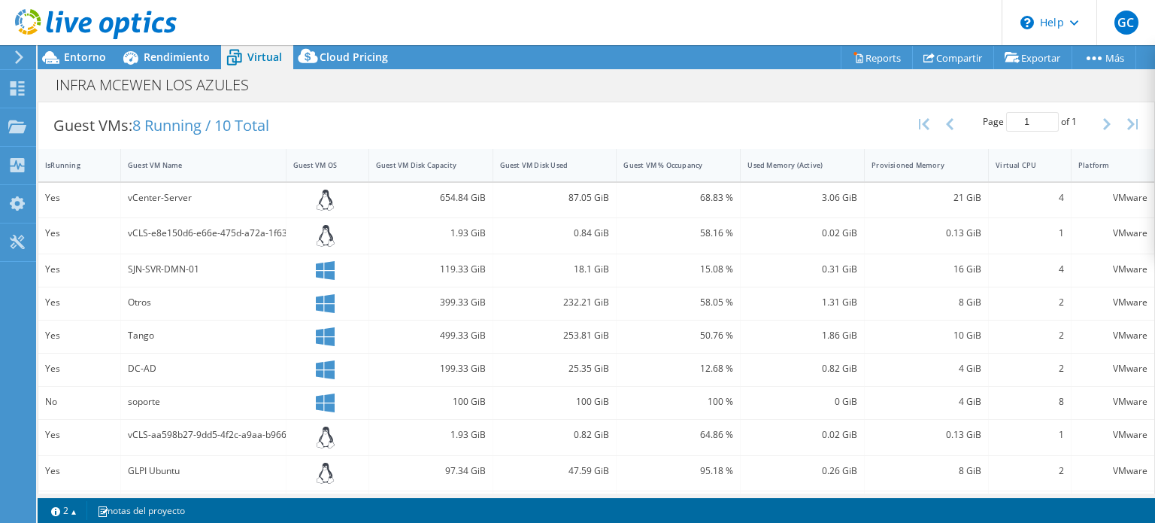
scroll to position [185, 0]
